Goal: Find specific page/section: Find specific page/section

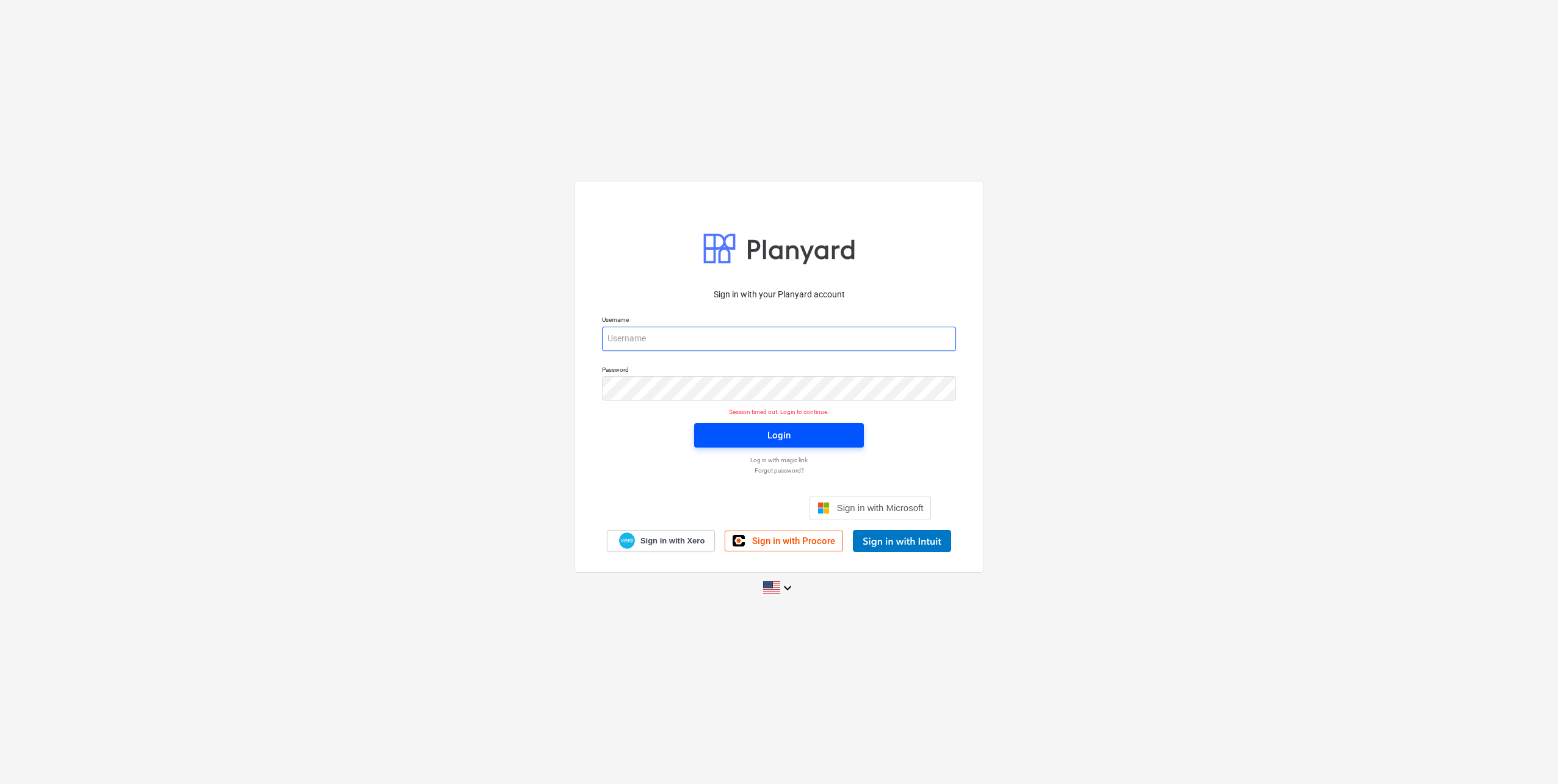
type input "[EMAIL_ADDRESS][DOMAIN_NAME]"
click at [731, 432] on span "Login" at bounding box center [779, 435] width 140 height 16
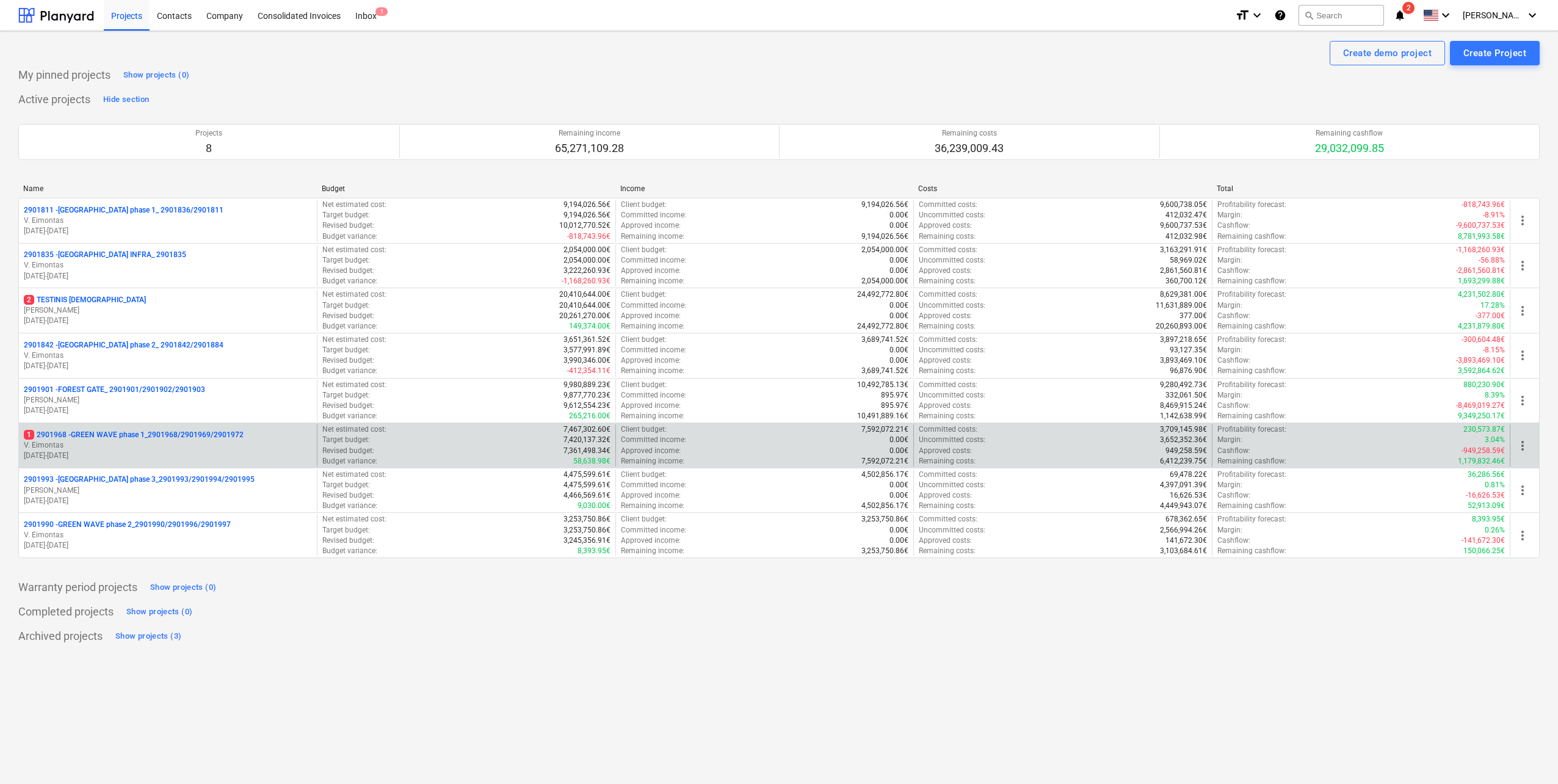
click at [185, 442] on p "V. Eimontas" at bounding box center [168, 445] width 288 height 10
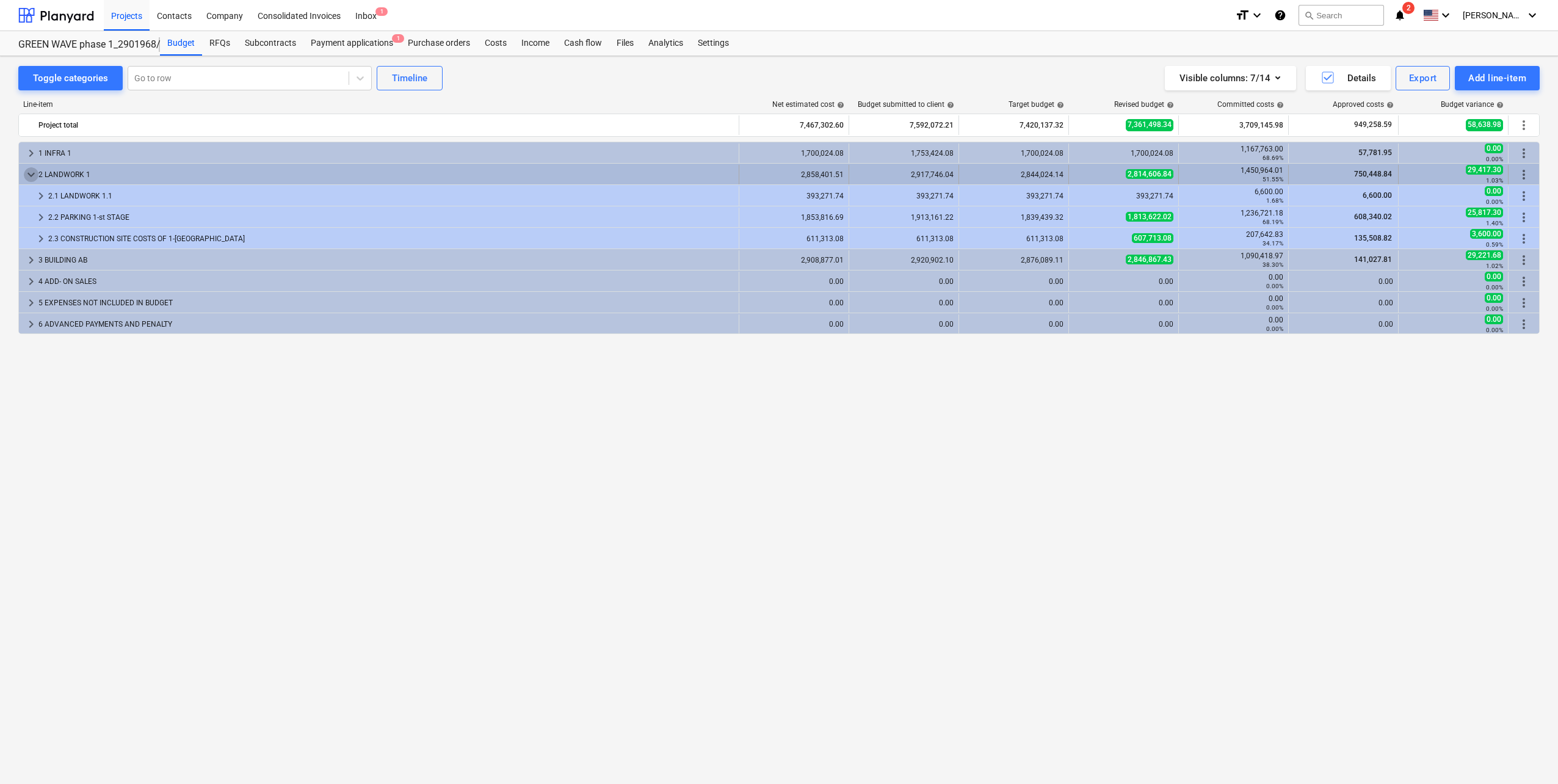
click at [34, 174] on span "keyboard_arrow_down" at bounding box center [31, 174] width 14 height 14
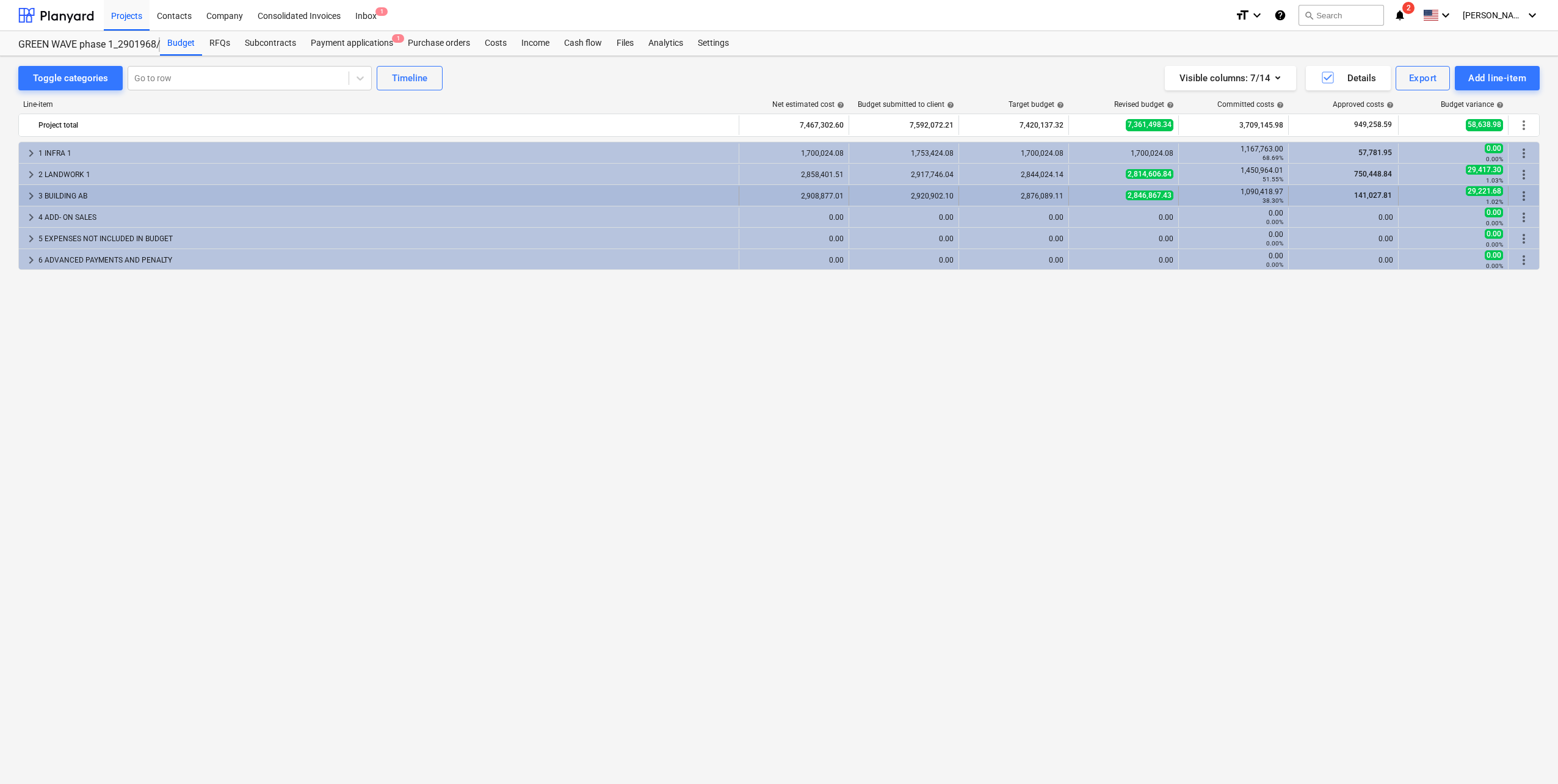
click at [30, 192] on span "keyboard_arrow_right" at bounding box center [31, 196] width 14 height 14
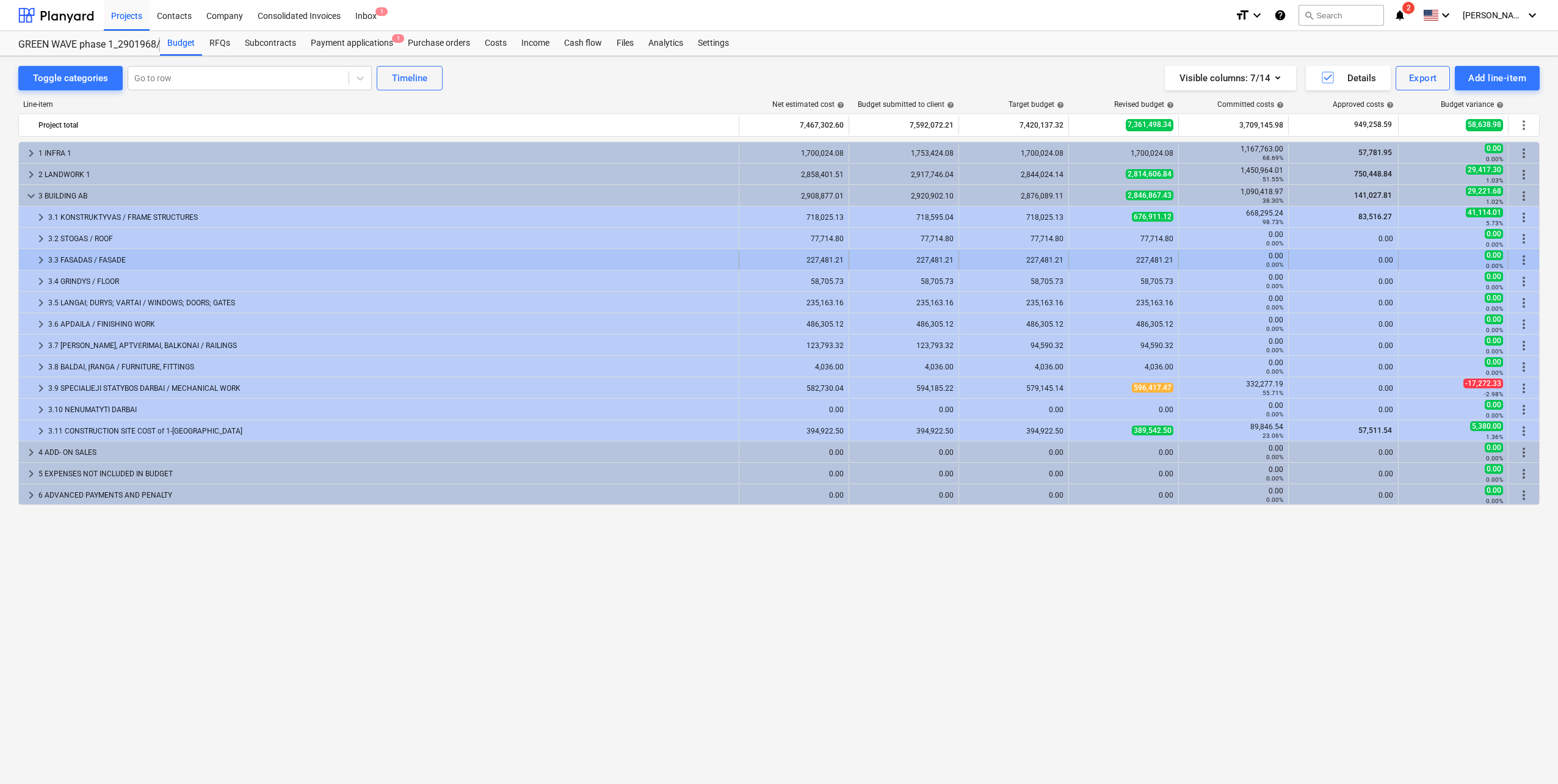
click at [172, 257] on div "3.3 FASADAS / FASADE" at bounding box center [391, 260] width 686 height 19
